Goal: Entertainment & Leisure: Consume media (video, audio)

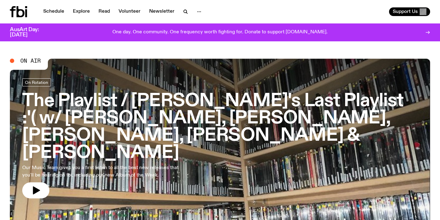
click at [97, 125] on h3 "The Playlist / [PERSON_NAME]'s Last Playlist :'( w/ [PERSON_NAME], [PERSON_NAME…" at bounding box center [220, 127] width 396 height 69
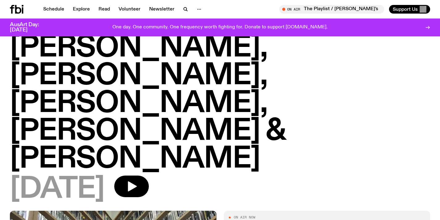
scroll to position [102, 0]
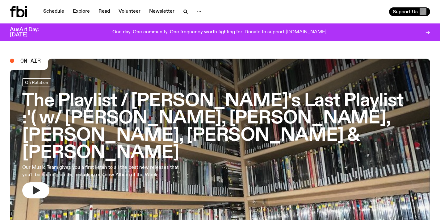
click at [37, 186] on icon "button" at bounding box center [36, 191] width 10 height 10
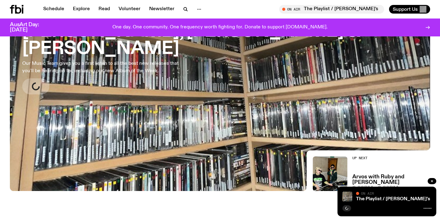
scroll to position [172, 0]
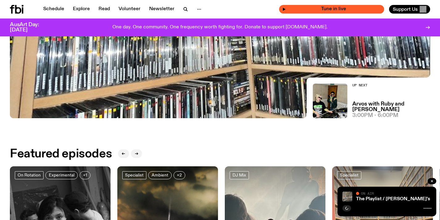
click at [340, 7] on span "Tune in live" at bounding box center [333, 9] width 95 height 5
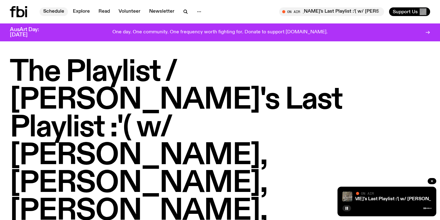
click at [52, 8] on link "Schedule" at bounding box center [54, 11] width 28 height 9
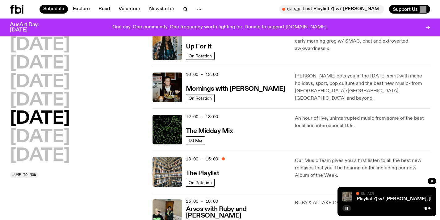
scroll to position [88, 0]
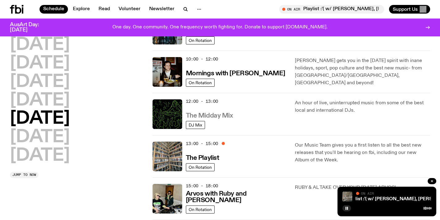
click at [218, 114] on h3 "The Midday Mix" at bounding box center [209, 116] width 47 height 6
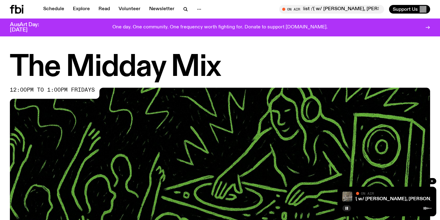
scroll to position [240, 0]
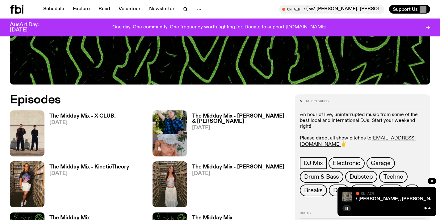
click at [97, 116] on h3 "The Midday Mix - X CLUB." at bounding box center [82, 116] width 66 height 5
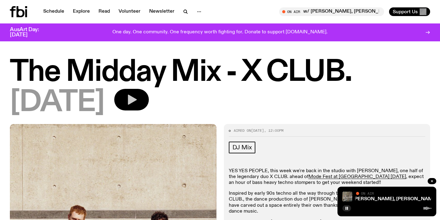
click at [137, 98] on icon "button" at bounding box center [132, 100] width 9 height 10
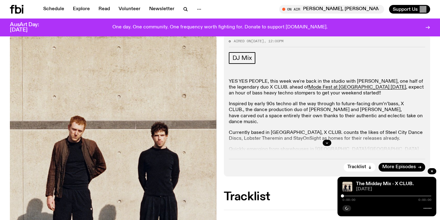
scroll to position [132, 0]
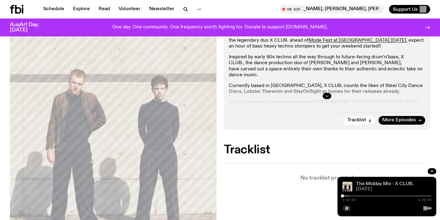
click at [381, 185] on link "The Midday Mix - X CLUB." at bounding box center [385, 184] width 58 height 5
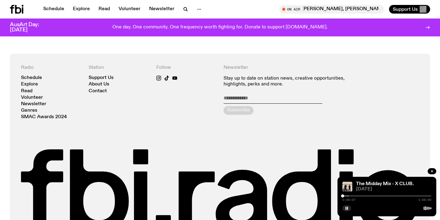
scroll to position [205, 0]
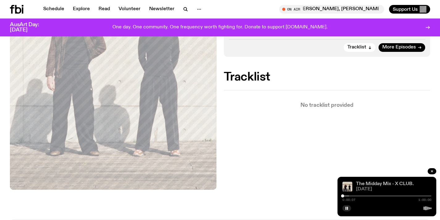
click at [384, 183] on link "The Midday Mix - X CLUB." at bounding box center [385, 184] width 58 height 5
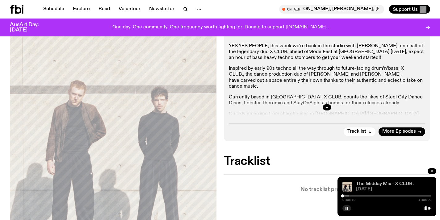
click at [372, 184] on link "The Midday Mix - X CLUB." at bounding box center [385, 184] width 58 height 5
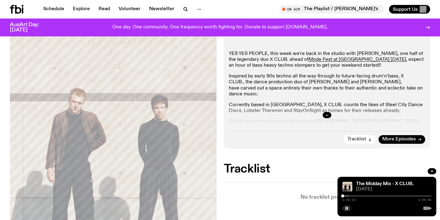
click at [361, 141] on span "Tracklist" at bounding box center [357, 139] width 19 height 5
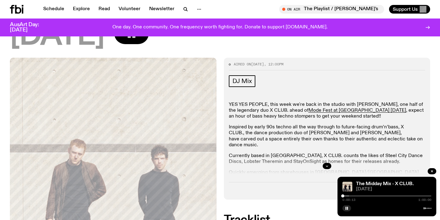
scroll to position [86, 0]
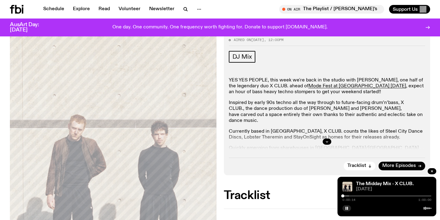
click at [320, 137] on div at bounding box center [327, 142] width 197 height 20
click at [327, 142] on icon "button" at bounding box center [327, 142] width 4 height 4
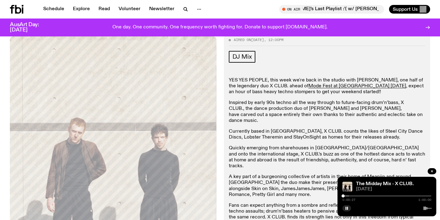
click at [348, 196] on div at bounding box center [305, 196] width 89 height 1
click at [359, 197] on div at bounding box center [387, 196] width 89 height 1
click at [376, 196] on div at bounding box center [387, 196] width 89 height 1
click at [389, 196] on div at bounding box center [387, 196] width 89 height 1
click at [395, 196] on div at bounding box center [387, 196] width 89 height 1
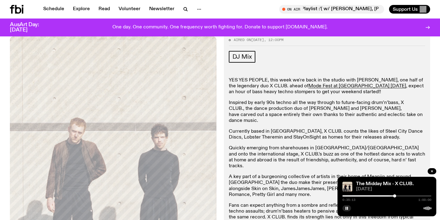
click at [403, 196] on div at bounding box center [387, 196] width 89 height 1
click at [409, 196] on div at bounding box center [387, 196] width 89 height 1
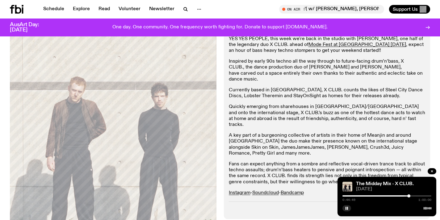
scroll to position [126, 0]
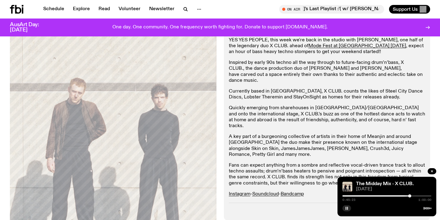
click at [349, 209] on button "button" at bounding box center [347, 209] width 9 height 6
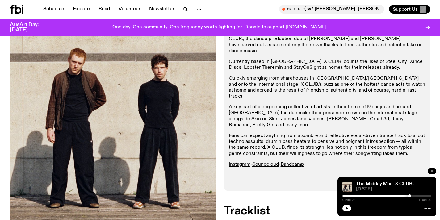
scroll to position [161, 0]
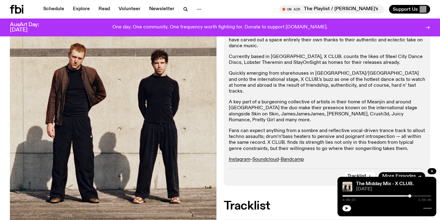
click at [348, 209] on icon "button" at bounding box center [347, 209] width 4 height 4
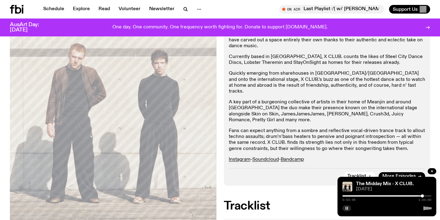
click at [348, 209] on rect "button" at bounding box center [347, 208] width 1 height 3
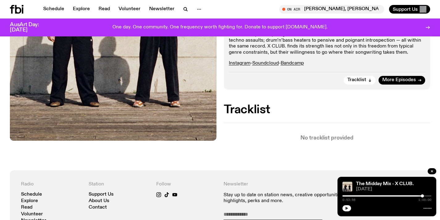
scroll to position [267, 0]
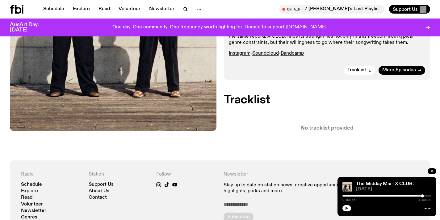
click at [347, 210] on button "button" at bounding box center [347, 209] width 9 height 6
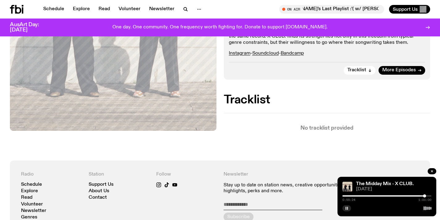
click at [347, 210] on button "button" at bounding box center [347, 209] width 9 height 6
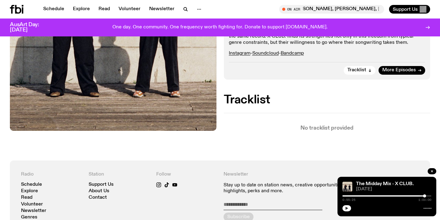
click at [366, 197] on div "0:55:25 1:00:00" at bounding box center [387, 197] width 89 height 7
click at [424, 196] on div "0:55:25 1:00:00" at bounding box center [387, 197] width 89 height 7
drag, startPoint x: 424, startPoint y: 196, endPoint x: 306, endPoint y: 173, distance: 120.0
click at [306, 173] on div "Schedule Explore Read Volunteer Newsletter About Us Contact Champions of emergi…" at bounding box center [220, 58] width 440 height 650
click at [348, 209] on icon "button" at bounding box center [347, 209] width 4 height 4
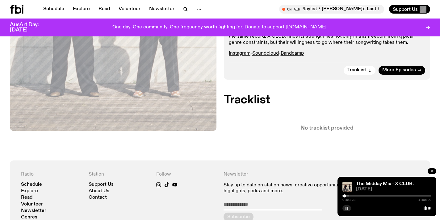
click at [343, 206] on button "button" at bounding box center [347, 209] width 9 height 6
